Goal: Entertainment & Leisure: Consume media (video, audio)

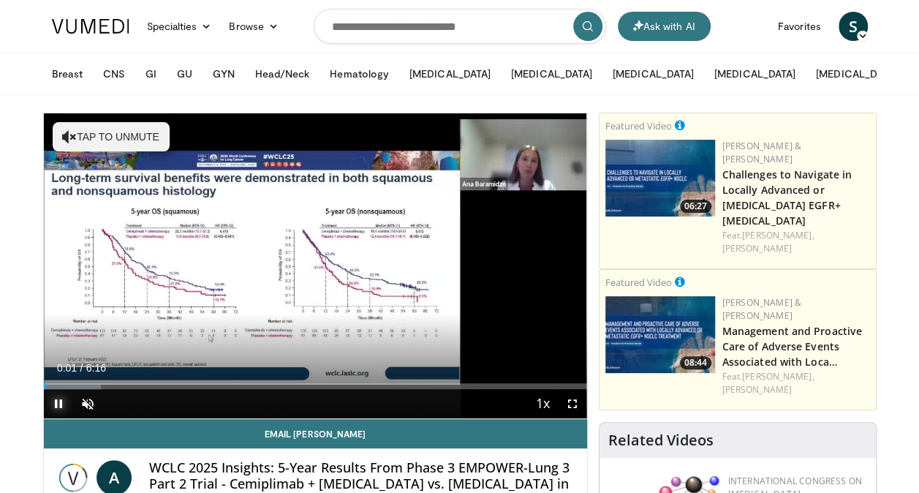
click at [55, 398] on span "Video Player" at bounding box center [58, 403] width 29 height 29
click at [74, 401] on span "Video Player" at bounding box center [87, 403] width 29 height 29
click at [60, 399] on span "Video Player" at bounding box center [58, 403] width 29 height 29
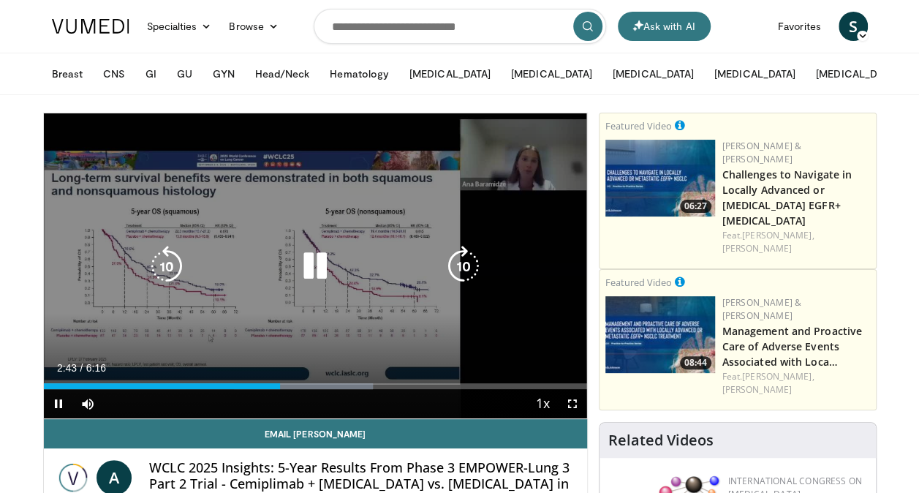
click at [307, 268] on icon "Video Player" at bounding box center [315, 266] width 41 height 41
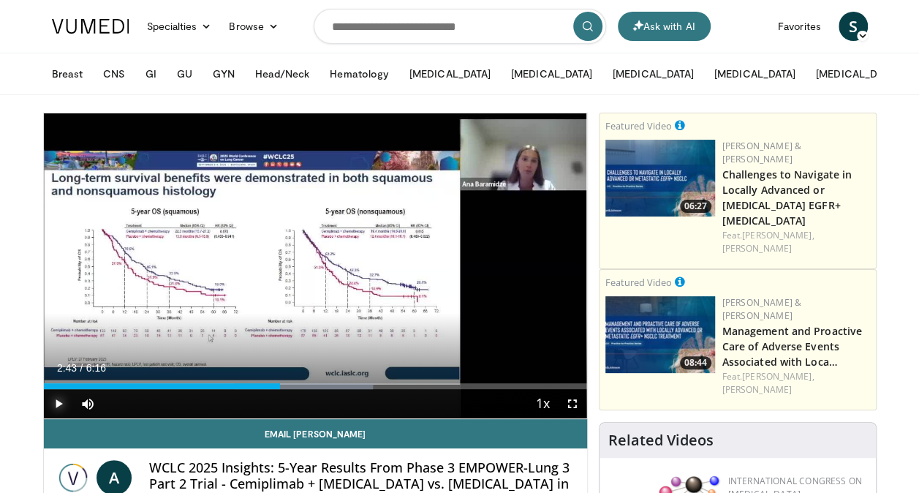
click at [50, 404] on span "Video Player" at bounding box center [58, 403] width 29 height 29
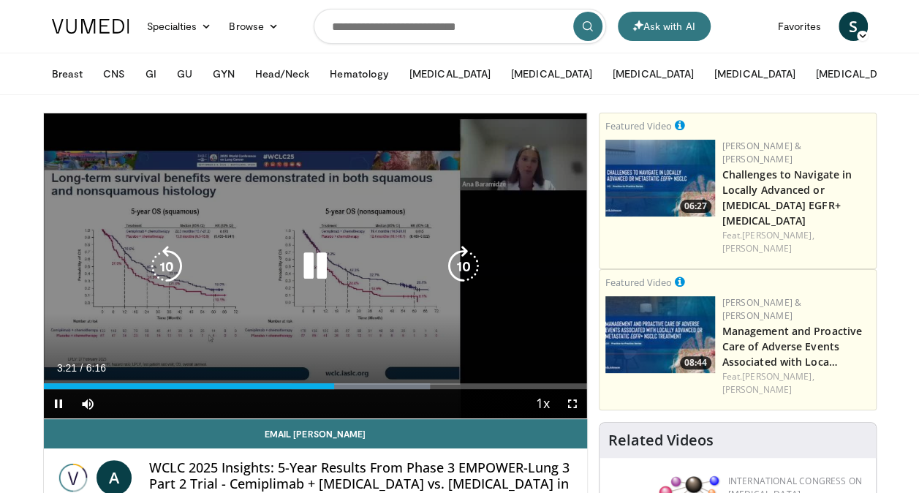
click at [314, 268] on icon "Video Player" at bounding box center [315, 266] width 41 height 41
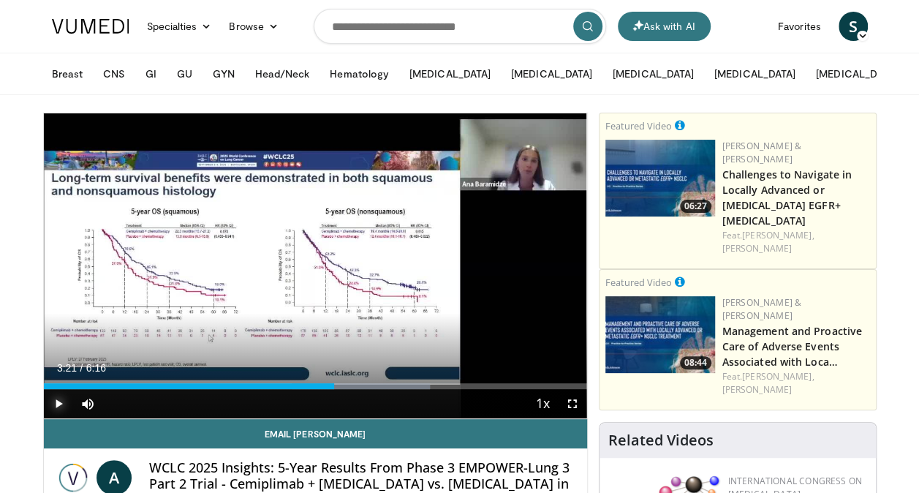
click at [59, 395] on span "Video Player" at bounding box center [58, 403] width 29 height 29
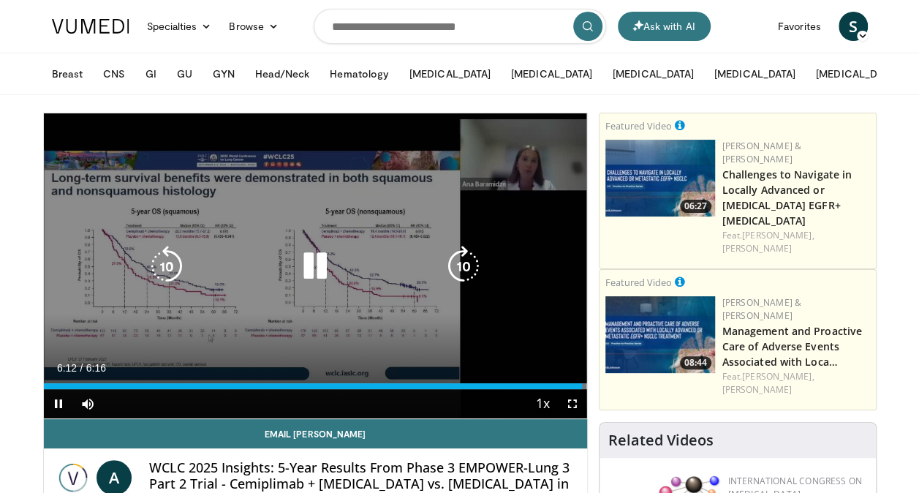
click at [324, 246] on icon "Video Player" at bounding box center [315, 266] width 41 height 41
